Goal: Check status

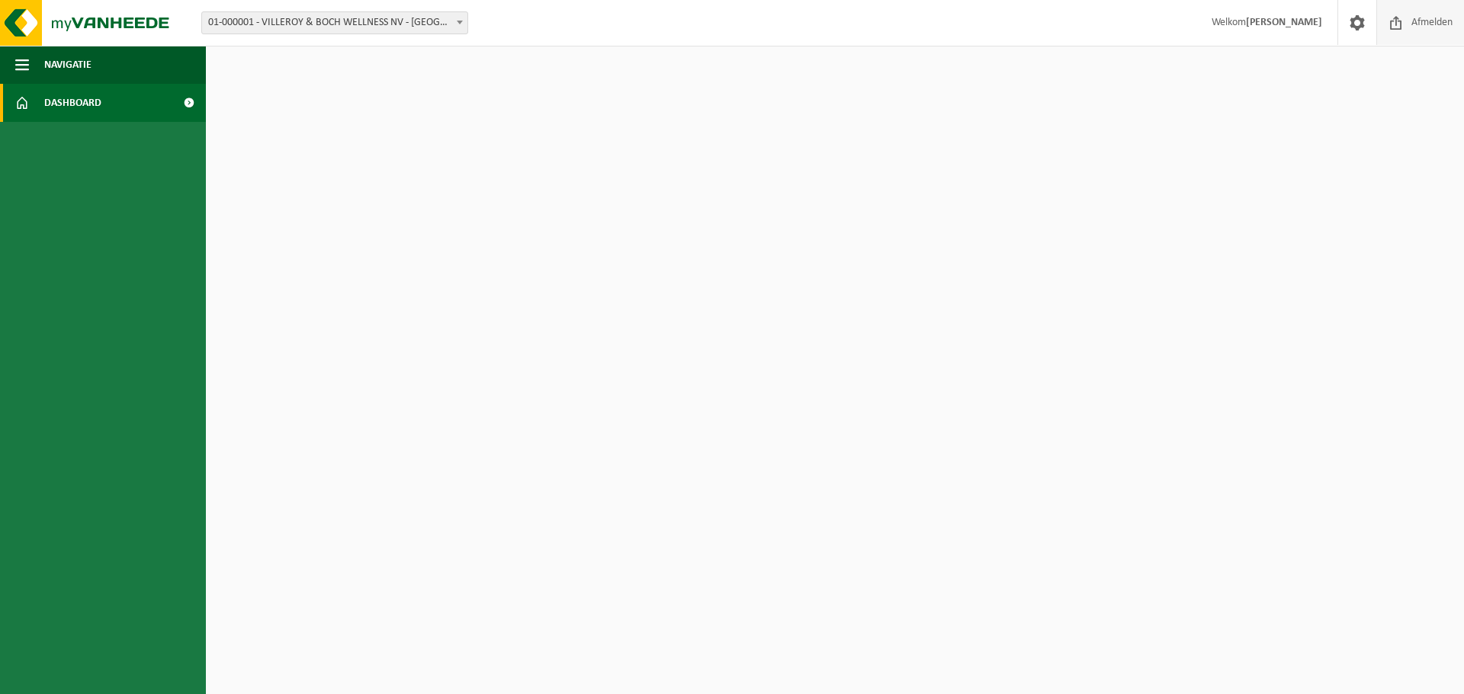
click at [1422, 22] on span "Afmelden" at bounding box center [1431, 22] width 49 height 45
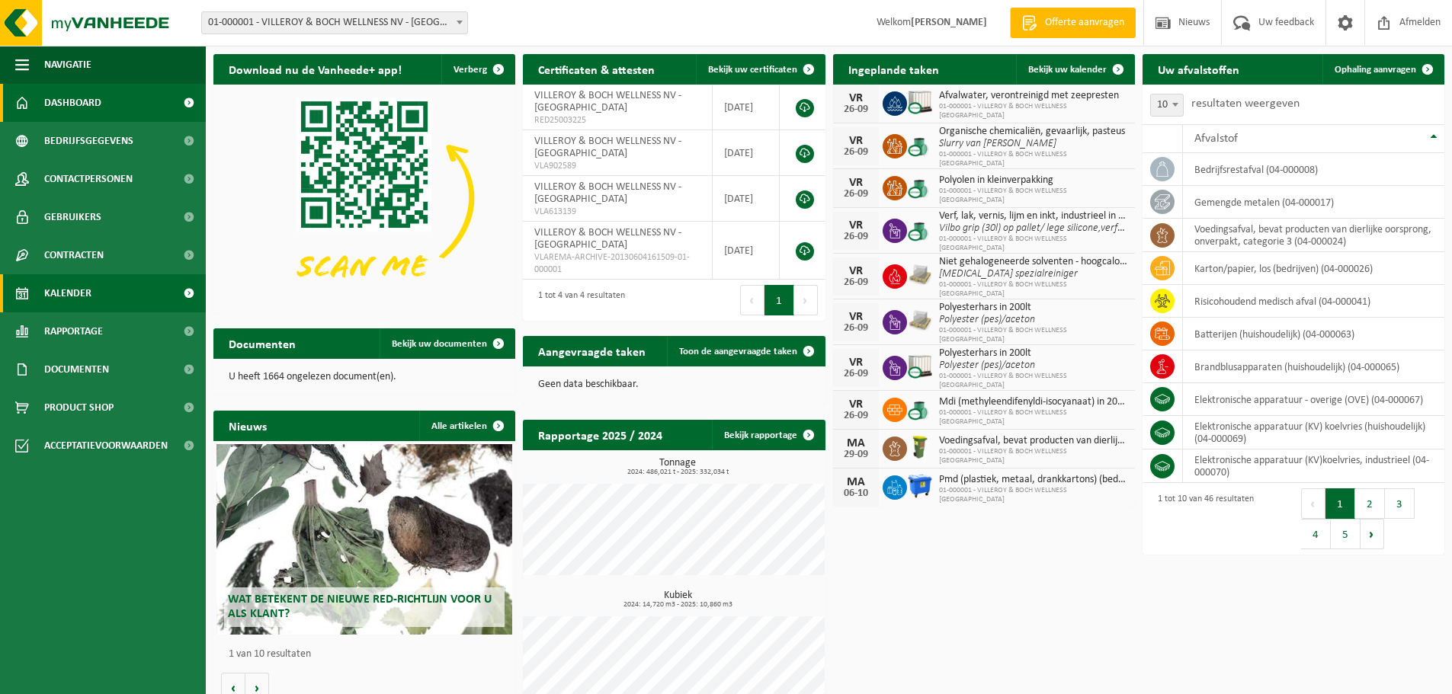
click at [69, 290] on span "Kalender" at bounding box center [67, 293] width 47 height 38
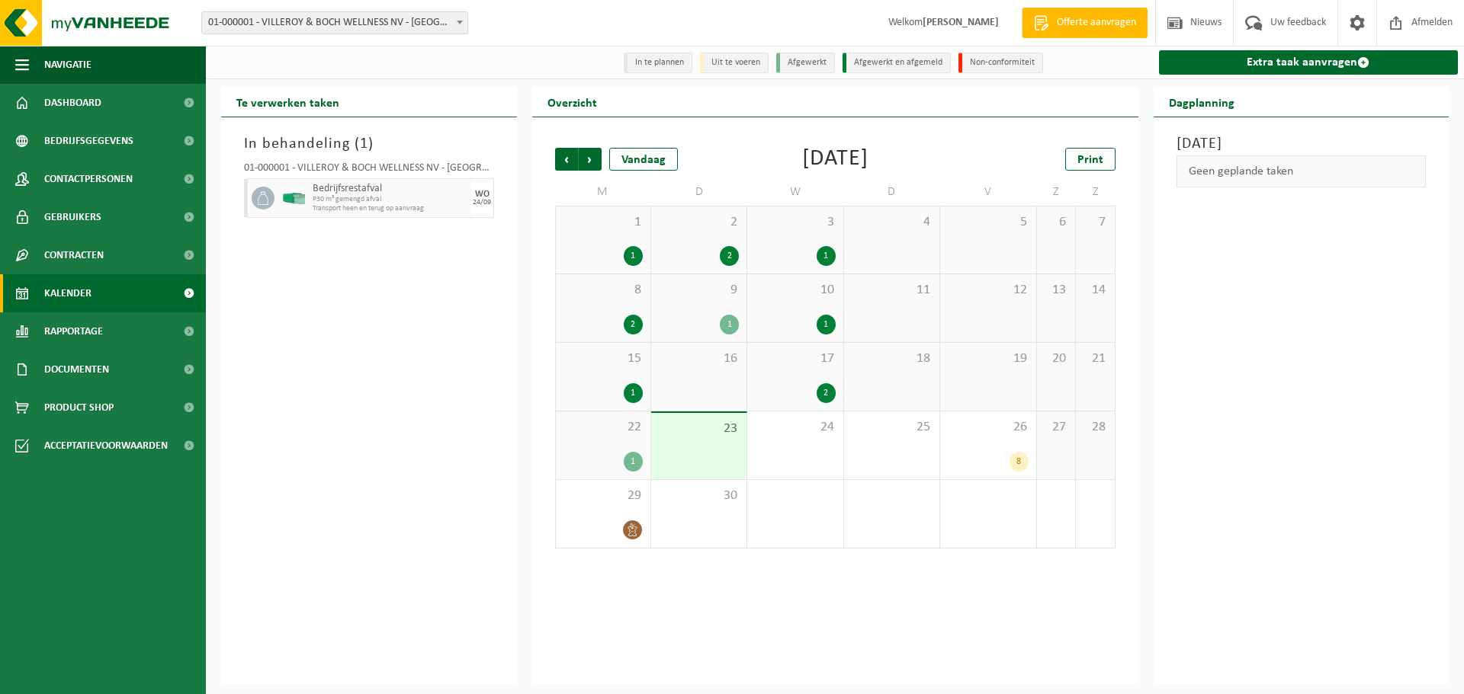
click at [610, 450] on div "22 1" at bounding box center [603, 446] width 95 height 68
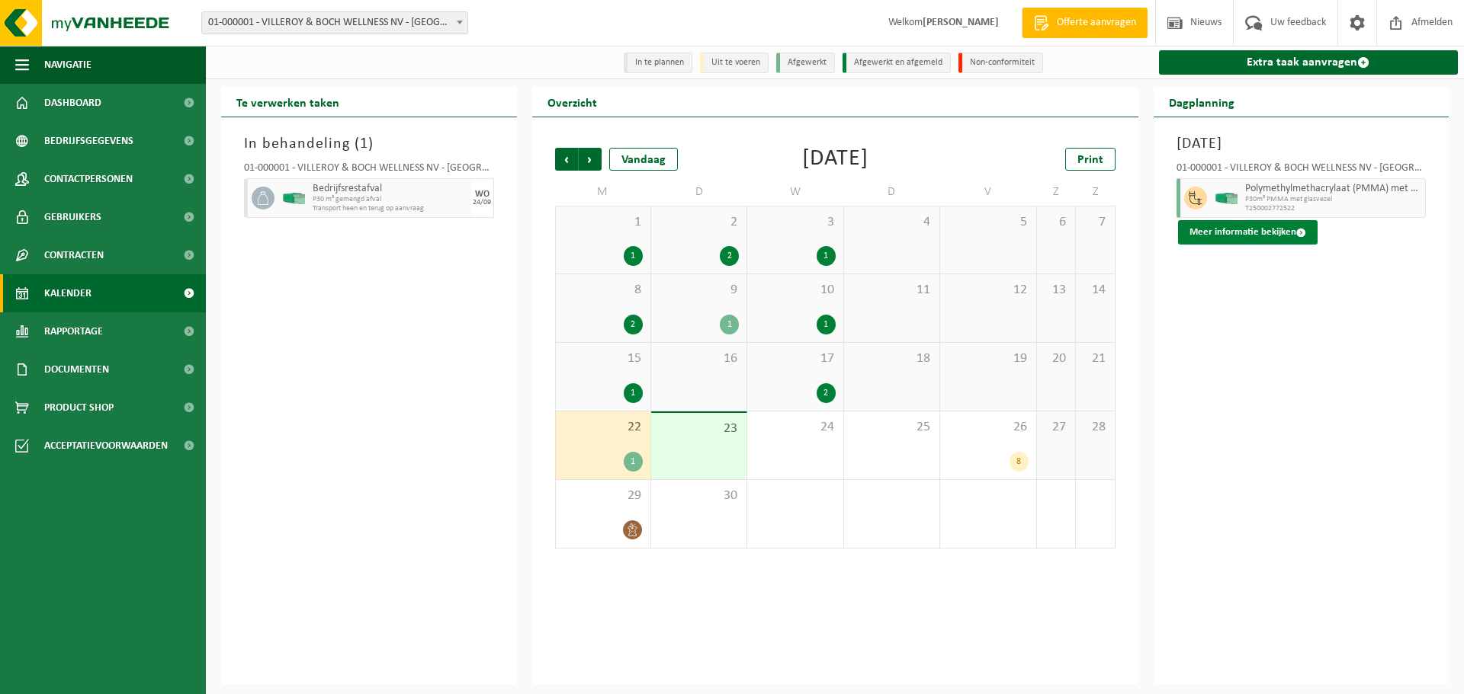
click at [1241, 236] on button "Meer informatie bekijken" at bounding box center [1247, 232] width 139 height 24
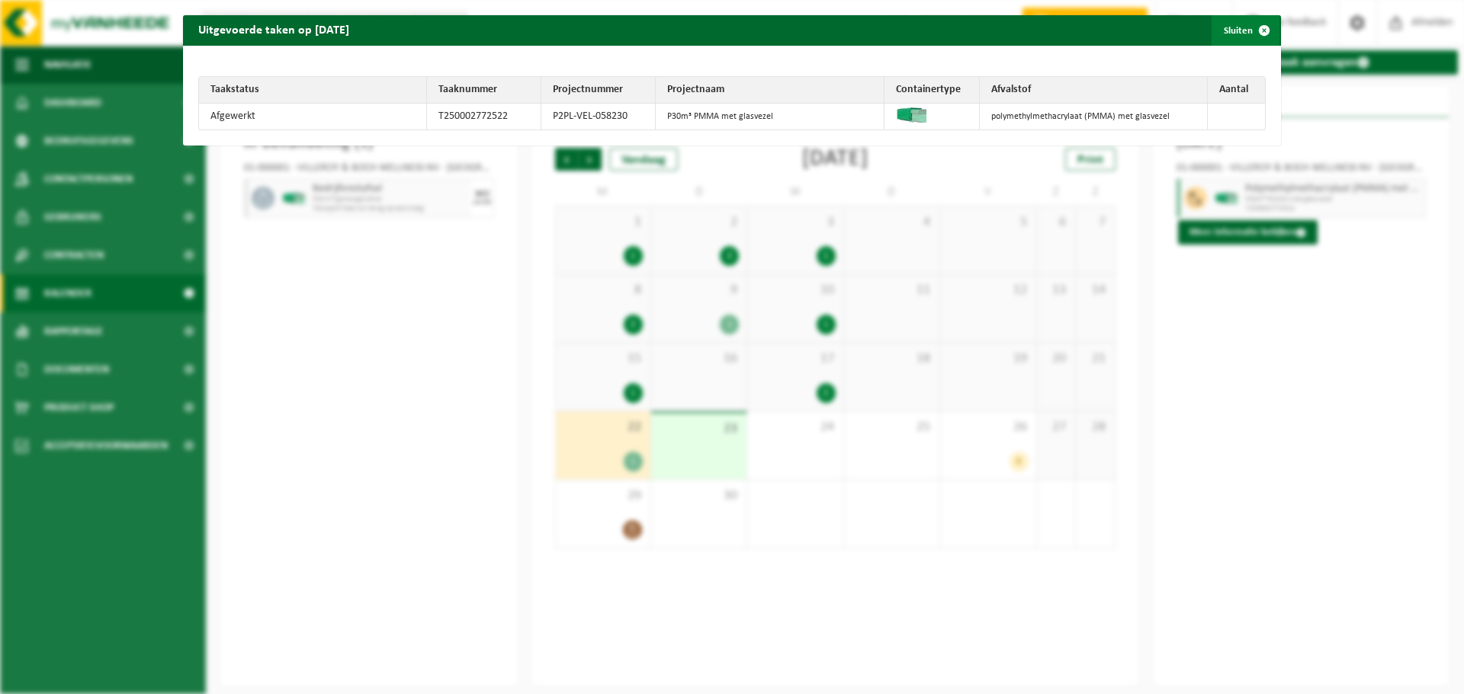
click at [1252, 30] on span "button" at bounding box center [1264, 30] width 30 height 30
